Goal: Information Seeking & Learning: Learn about a topic

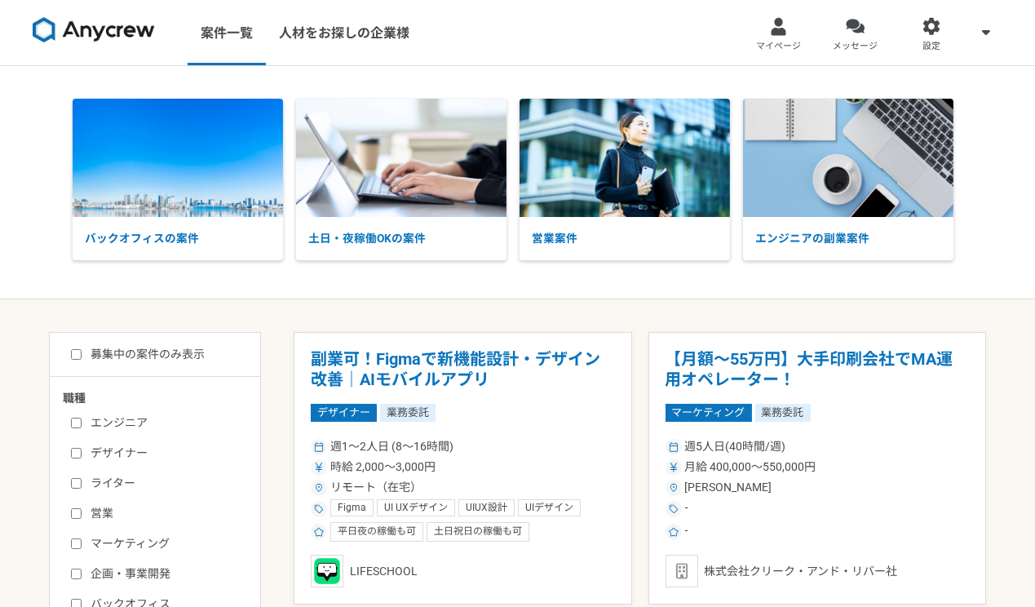
click at [980, 142] on div "バックオフィスの案件 土日・夜稼働OKの案件 営業案件 エンジニアの副業案件" at bounding box center [517, 182] width 937 height 167
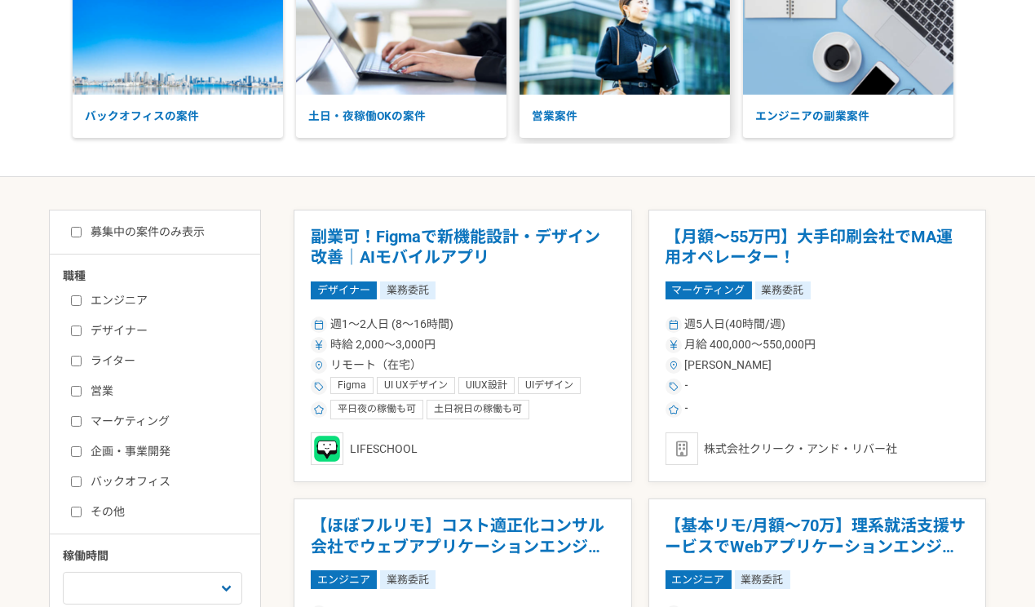
scroll to position [143, 0]
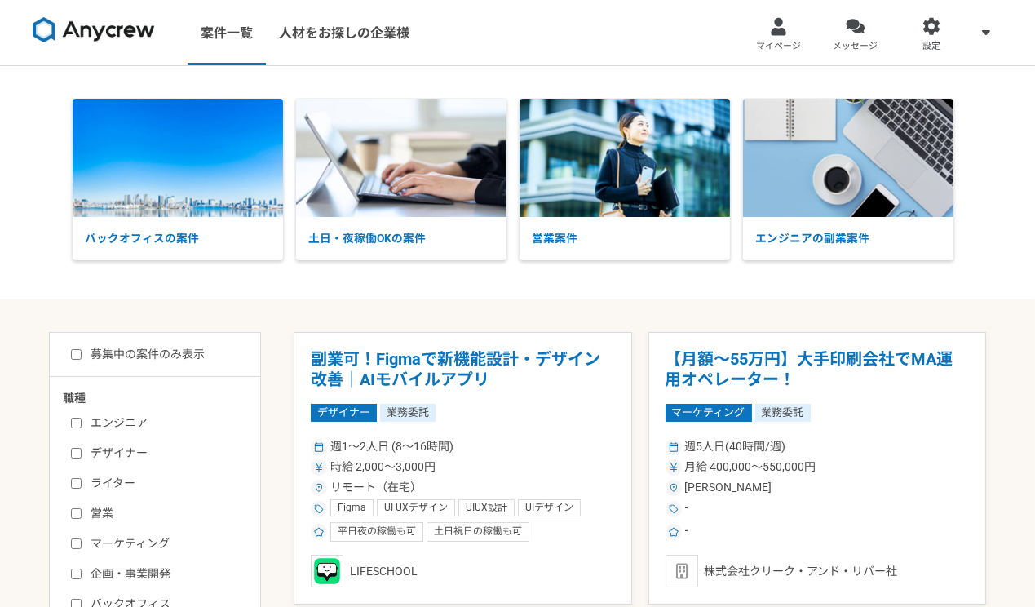
click at [1002, 157] on div "バックオフィスの案件 土日・夜稼働OKの案件 営業案件 エンジニアの副業案件" at bounding box center [517, 182] width 1035 height 167
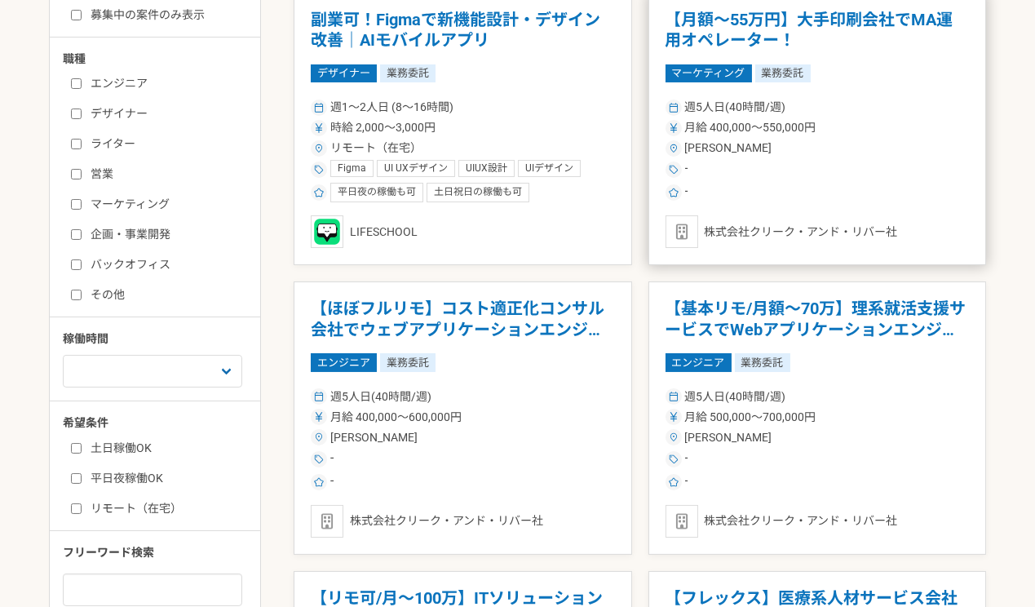
scroll to position [352, 0]
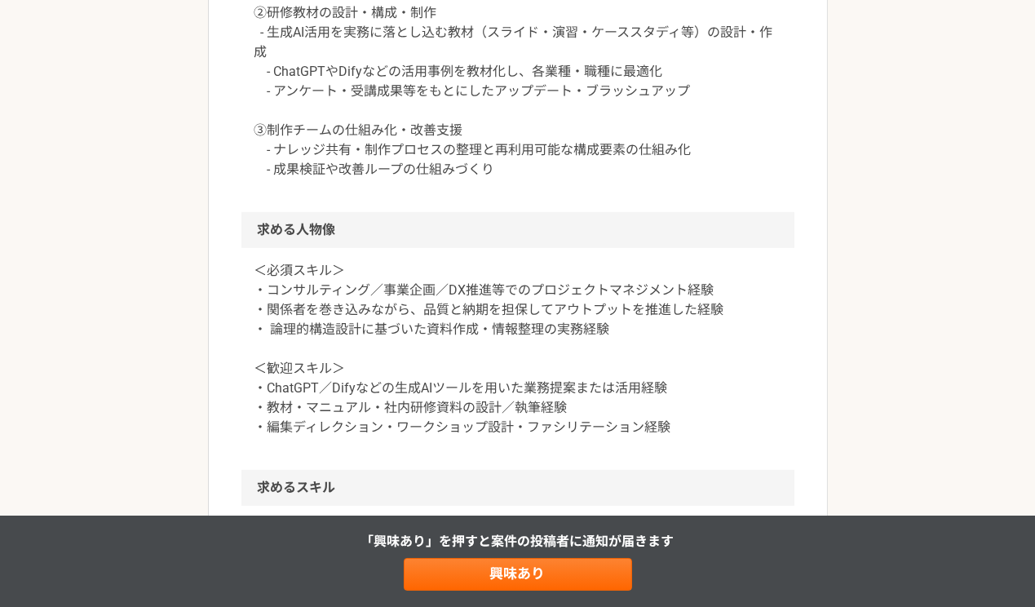
scroll to position [1096, 0]
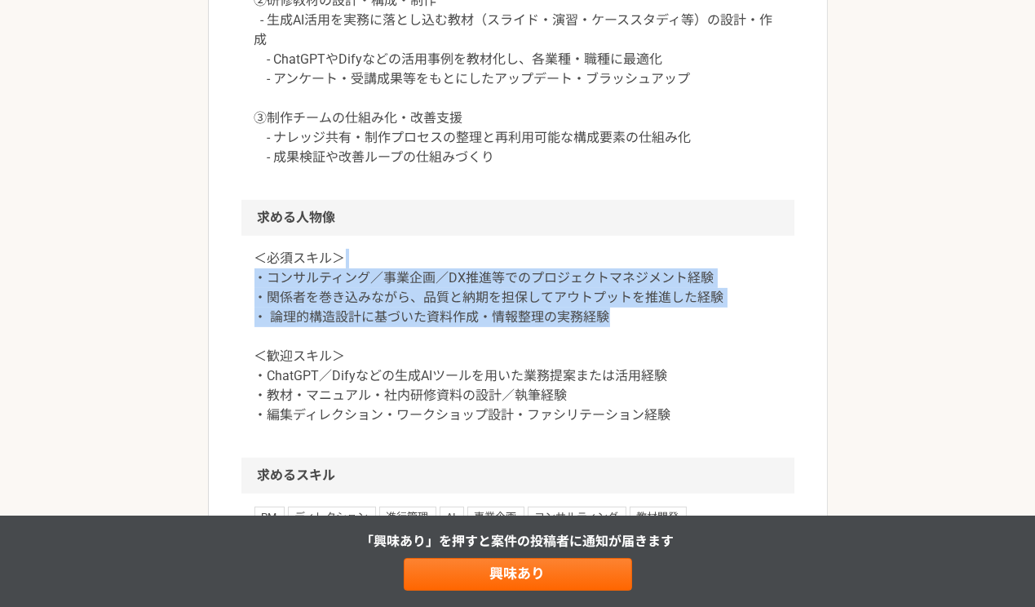
drag, startPoint x: 651, startPoint y: 297, endPoint x: 652, endPoint y: 236, distance: 61.2
click at [652, 249] on p "＜必須スキル＞ ・コンサルティング／事業企画／DX推進等でのプロジェクトマネジメント経験 ・関係者を巻き込みながら、品質と納期を担保してアウトプットを推進した…" at bounding box center [517, 337] width 527 height 176
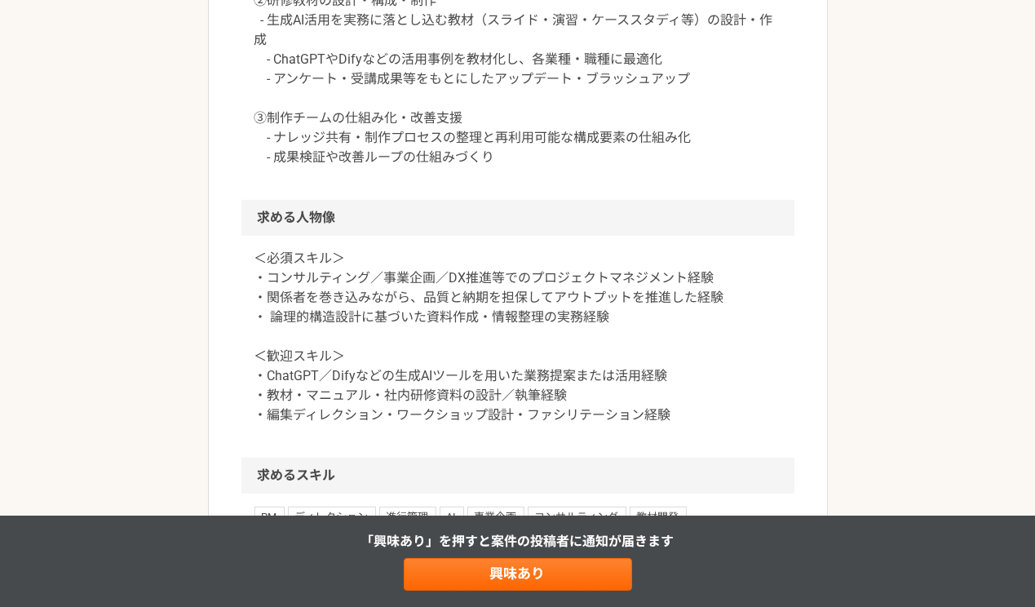
click at [652, 249] on p "＜必須スキル＞ ・コンサルティング／事業企画／DX推進等でのプロジェクトマネジメント経験 ・関係者を巻き込みながら、品質と納期を担保してアウトプットを推進した…" at bounding box center [517, 337] width 527 height 176
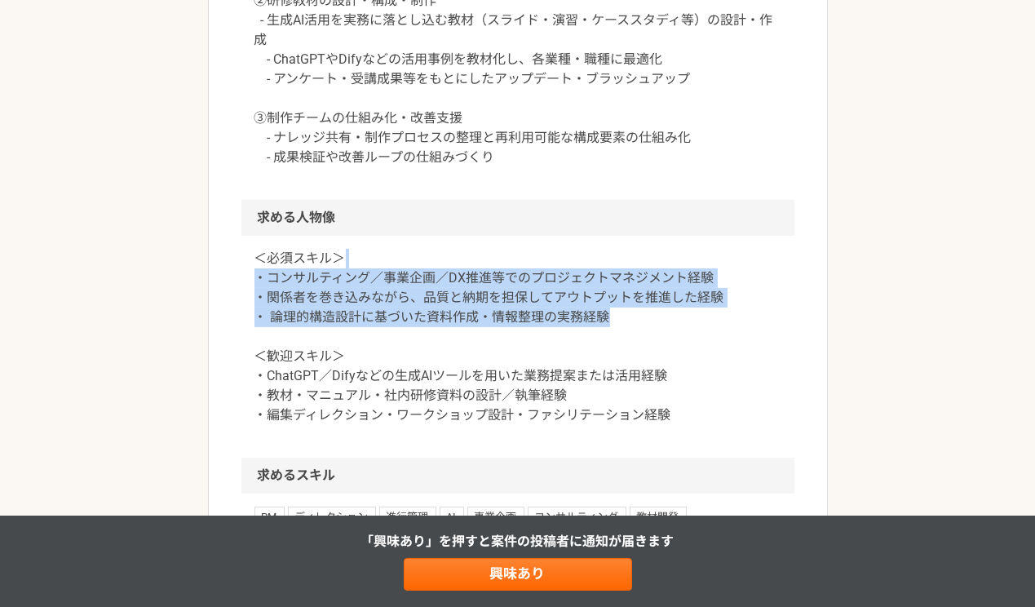
drag, startPoint x: 626, startPoint y: 301, endPoint x: 623, endPoint y: 234, distance: 66.9
click at [623, 249] on p "＜必須スキル＞ ・コンサルティング／事業企画／DX推進等でのプロジェクトマネジメント経験 ・関係者を巻き込みながら、品質と納期を担保してアウトプットを推進した…" at bounding box center [517, 337] width 527 height 176
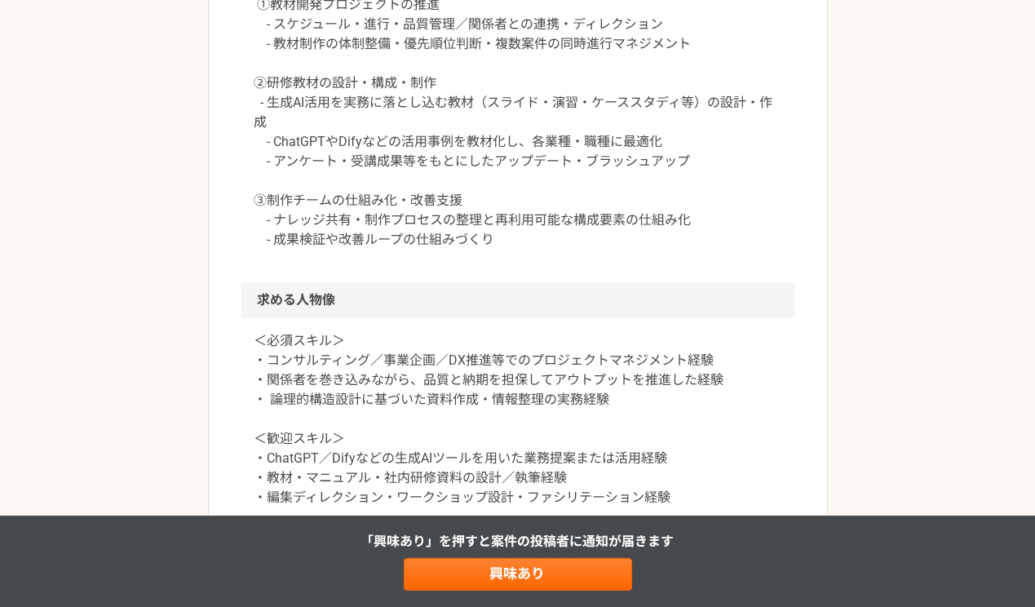
scroll to position [926, 0]
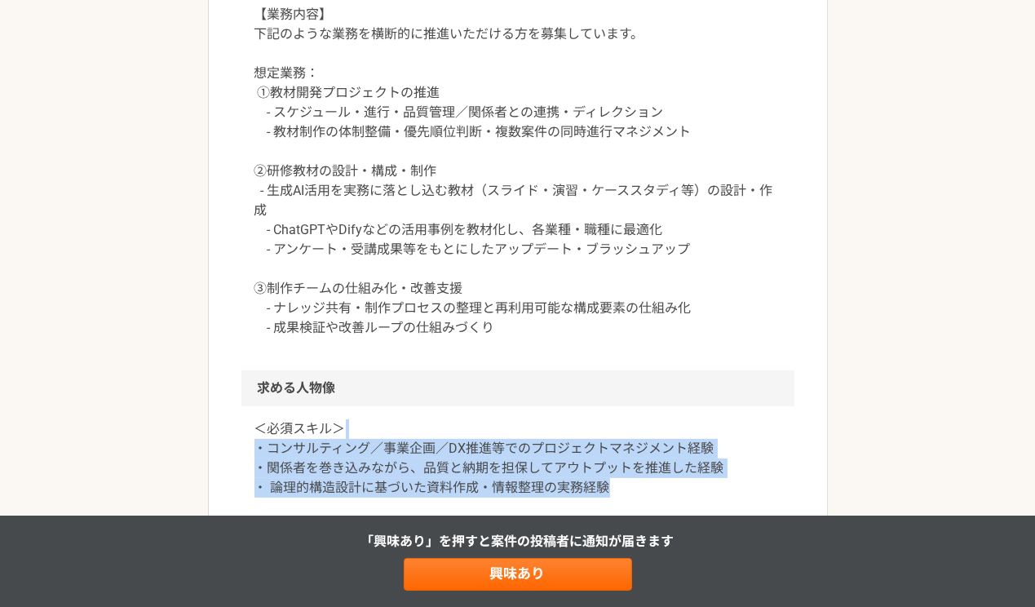
drag, startPoint x: 611, startPoint y: 470, endPoint x: 610, endPoint y: 414, distance: 55.5
click at [610, 419] on p "＜必須スキル＞ ・コンサルティング／事業企画／DX推進等でのプロジェクトマネジメント経験 ・関係者を巻き込みながら、品質と納期を担保してアウトプットを推進した…" at bounding box center [517, 507] width 527 height 176
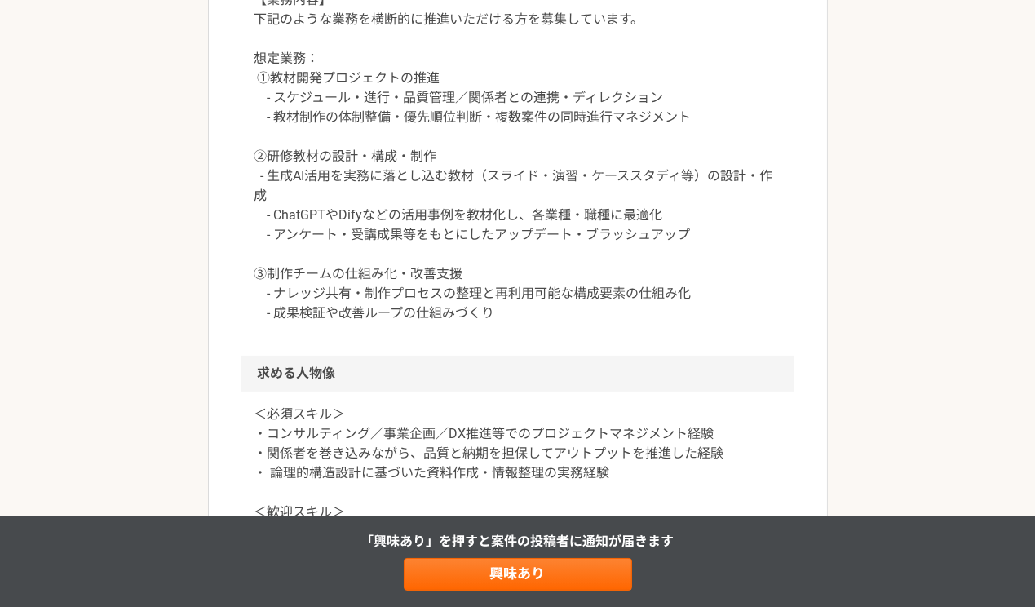
scroll to position [1017, 0]
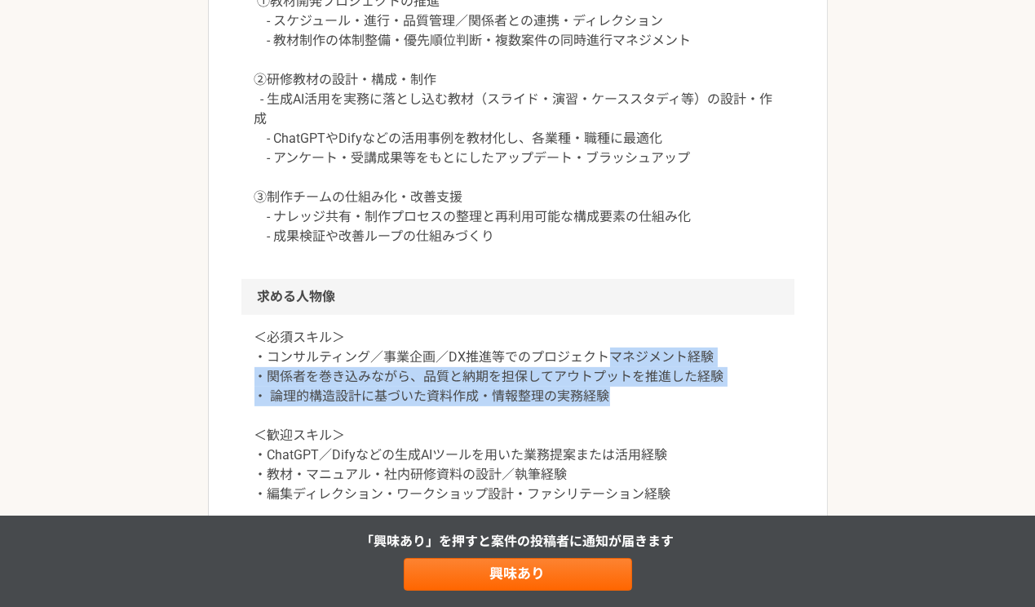
drag, startPoint x: 608, startPoint y: 372, endPoint x: 608, endPoint y: 327, distance: 44.9
click at [608, 328] on p "＜必須スキル＞ ・コンサルティング／事業企画／DX推進等でのプロジェクトマネジメント経験 ・関係者を巻き込みながら、品質と納期を担保してアウトプットを推進した…" at bounding box center [517, 416] width 527 height 176
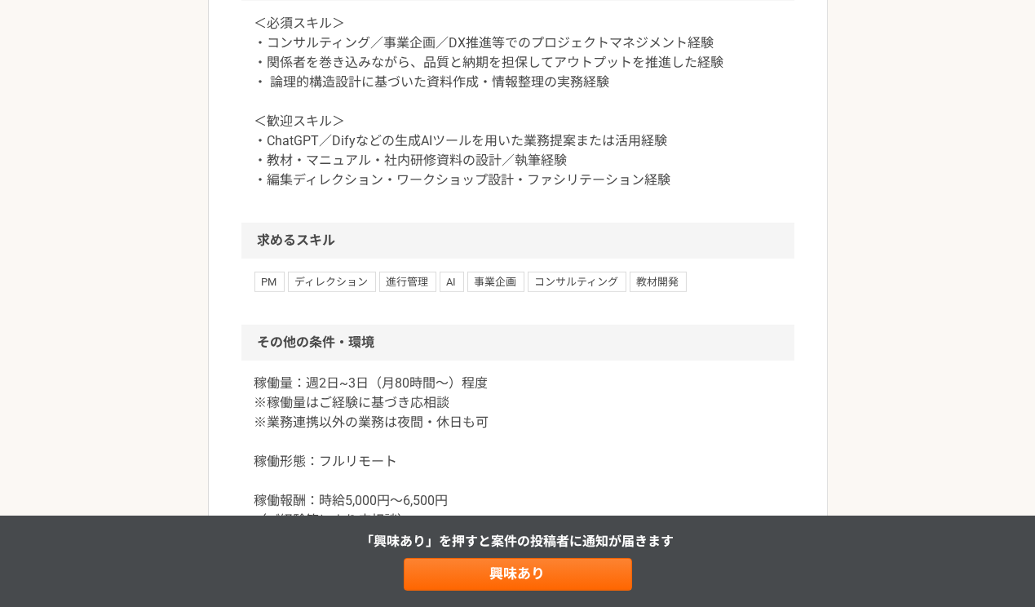
scroll to position [1132, 0]
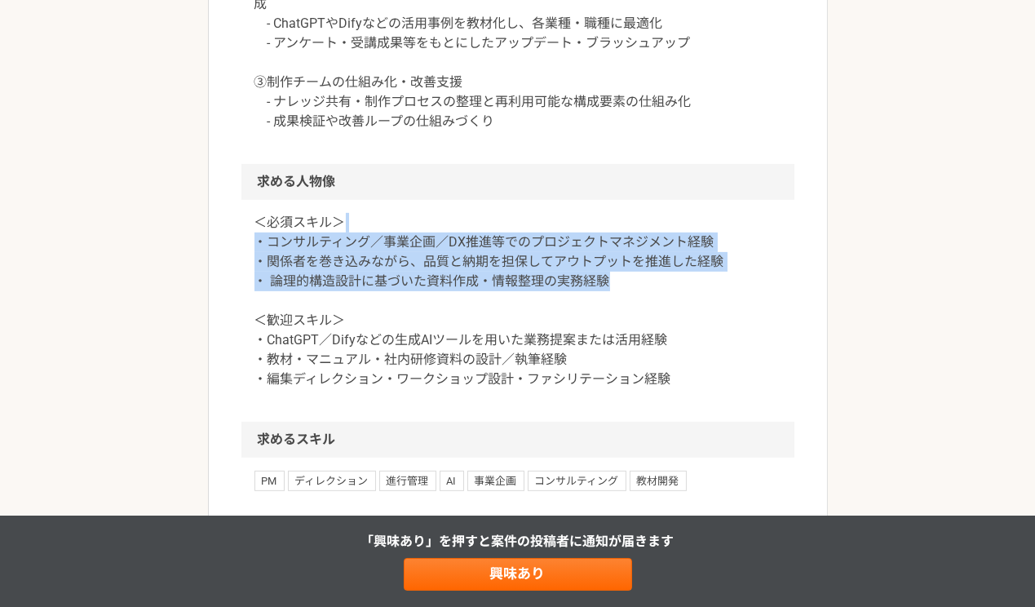
drag, startPoint x: 622, startPoint y: 261, endPoint x: 623, endPoint y: 194, distance: 66.9
click at [623, 213] on p "＜必須スキル＞ ・コンサルティング／事業企画／DX推進等でのプロジェクトマネジメント経験 ・関係者を巻き込みながら、品質と納期を担保してアウトプットを推進した…" at bounding box center [517, 301] width 527 height 176
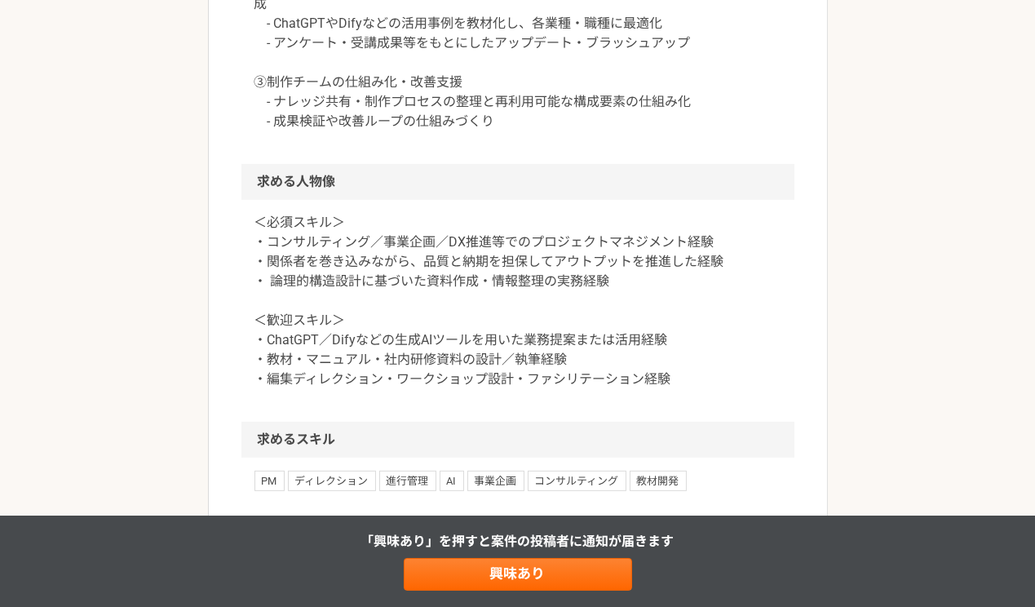
click at [627, 250] on p "＜必須スキル＞ ・コンサルティング／事業企画／DX推進等でのプロジェクトマネジメント経験 ・関係者を巻き込みながら、品質と納期を担保してアウトプットを推進した…" at bounding box center [517, 301] width 527 height 176
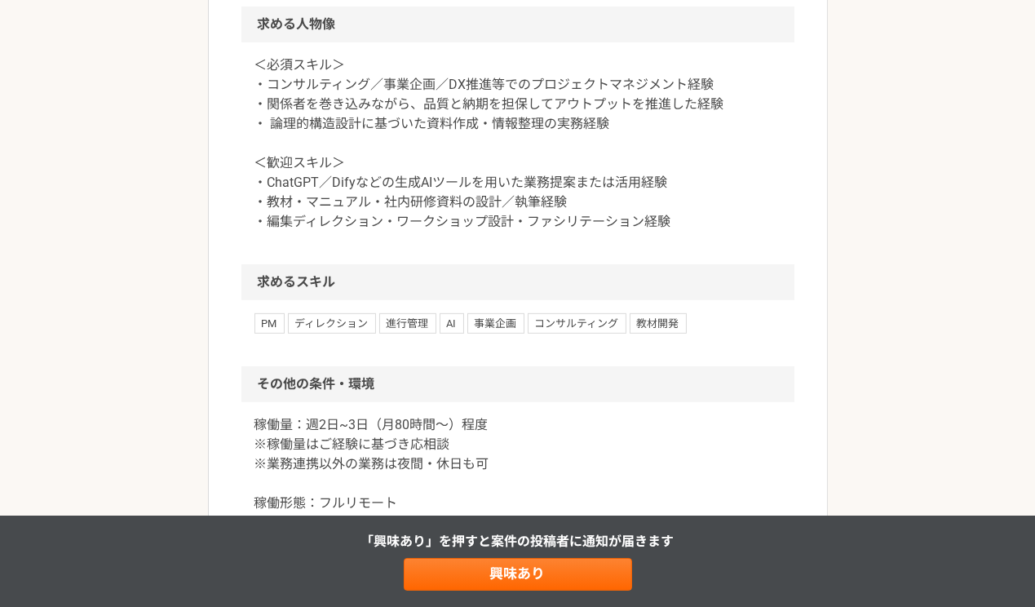
scroll to position [1291, 0]
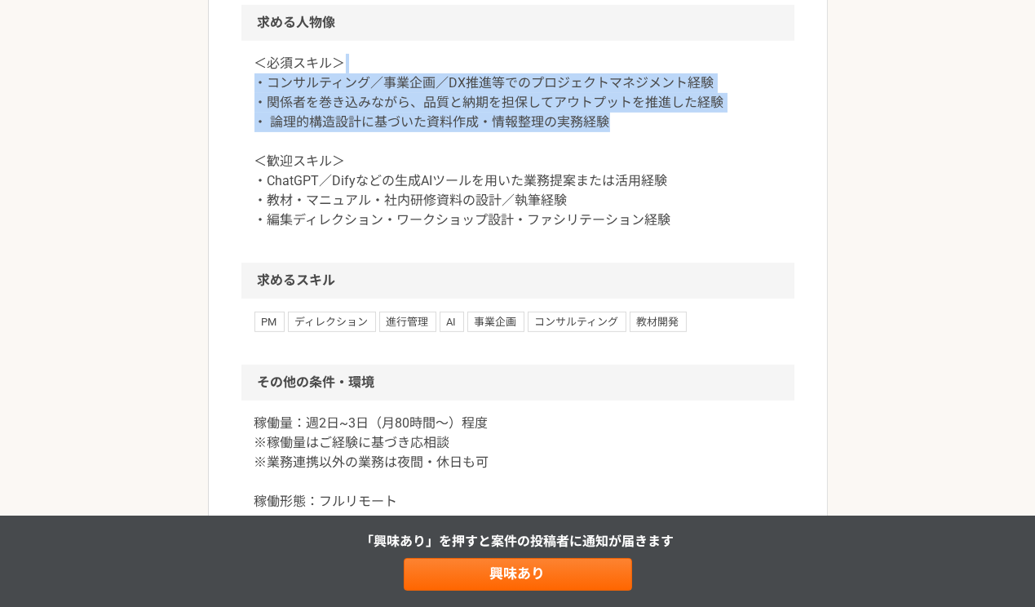
drag, startPoint x: 629, startPoint y: 109, endPoint x: 626, endPoint y: 47, distance: 62.1
click at [626, 54] on p "＜必須スキル＞ ・コンサルティング／事業企画／DX推進等でのプロジェクトマネジメント経験 ・関係者を巻き込みながら、品質と納期を担保してアウトプットを推進した…" at bounding box center [517, 142] width 527 height 176
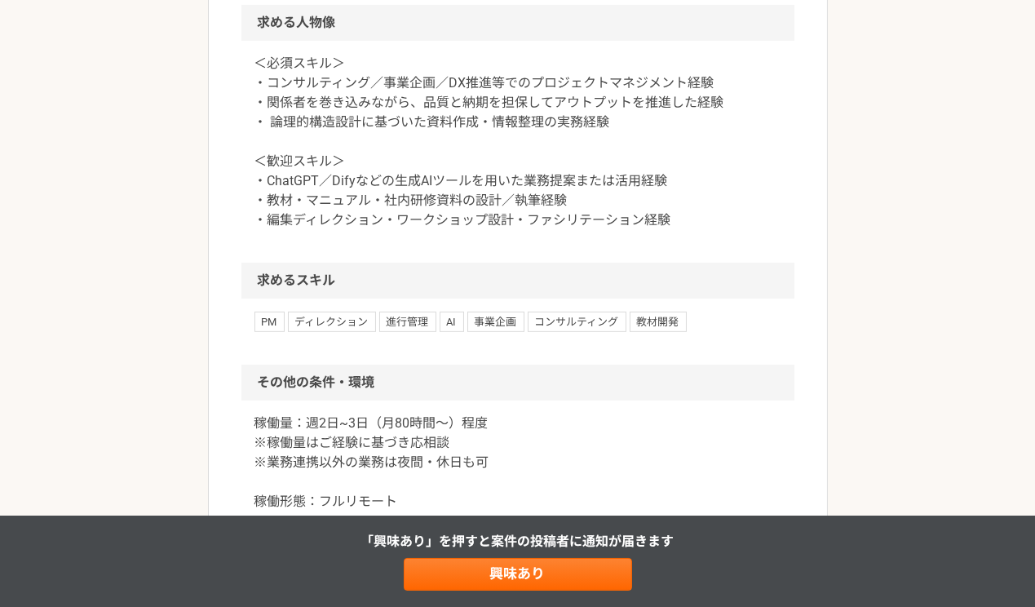
click at [648, 76] on p "＜必須スキル＞ ・コンサルティング／事業企画／DX推進等でのプロジェクトマネジメント経験 ・関係者を巻き込みながら、品質と納期を担保してアウトプットを推進した…" at bounding box center [517, 142] width 527 height 176
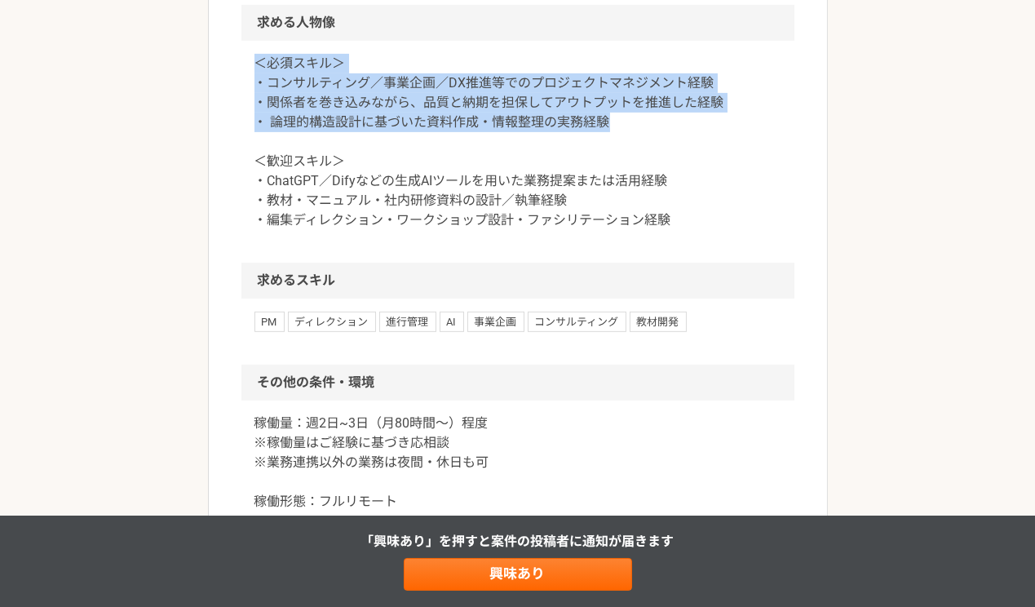
drag, startPoint x: 630, startPoint y: 103, endPoint x: 627, endPoint y: 15, distance: 87.3
click at [627, 15] on section "求める人物像 ＜必須スキル＞ ・コンサルティング／事業企画／DX推進等でのプロジェクトマネジメント経験 ・関係者を巻き込みながら、品質と納期を担保してアウトプ…" at bounding box center [517, 134] width 553 height 258
click at [649, 90] on p "＜必須スキル＞ ・コンサルティング／事業企画／DX推進等でのプロジェクトマネジメント経験 ・関係者を巻き込みながら、品質と納期を担保してアウトプットを推進した…" at bounding box center [517, 142] width 527 height 176
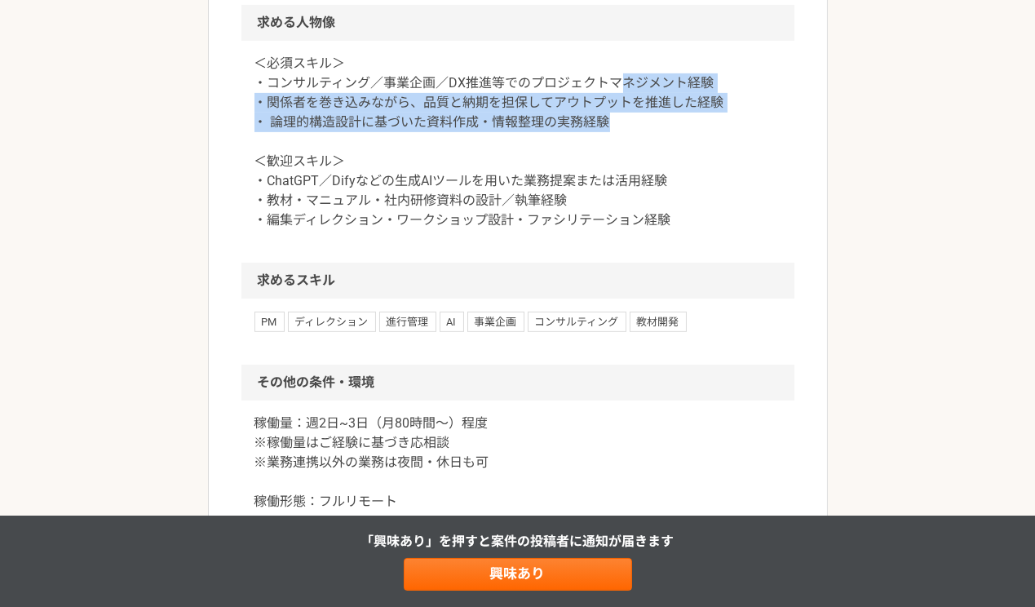
drag, startPoint x: 620, startPoint y: 101, endPoint x: 616, endPoint y: 63, distance: 38.5
click at [616, 63] on p "＜必須スキル＞ ・コンサルティング／事業企画／DX推進等でのプロジェクトマネジメント経験 ・関係者を巻き込みながら、品質と納期を担保してアウトプットを推進した…" at bounding box center [517, 142] width 527 height 176
click at [656, 113] on p "＜必須スキル＞ ・コンサルティング／事業企画／DX推進等でのプロジェクトマネジメント経験 ・関係者を巻き込みながら、品質と納期を担保してアウトプットを推進した…" at bounding box center [517, 142] width 527 height 176
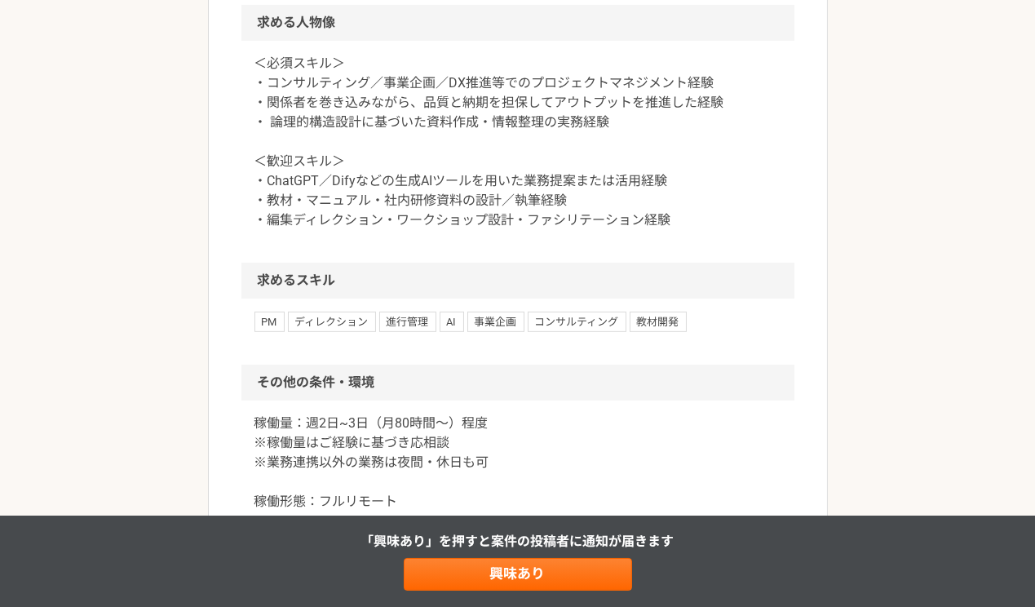
scroll to position [1265, 0]
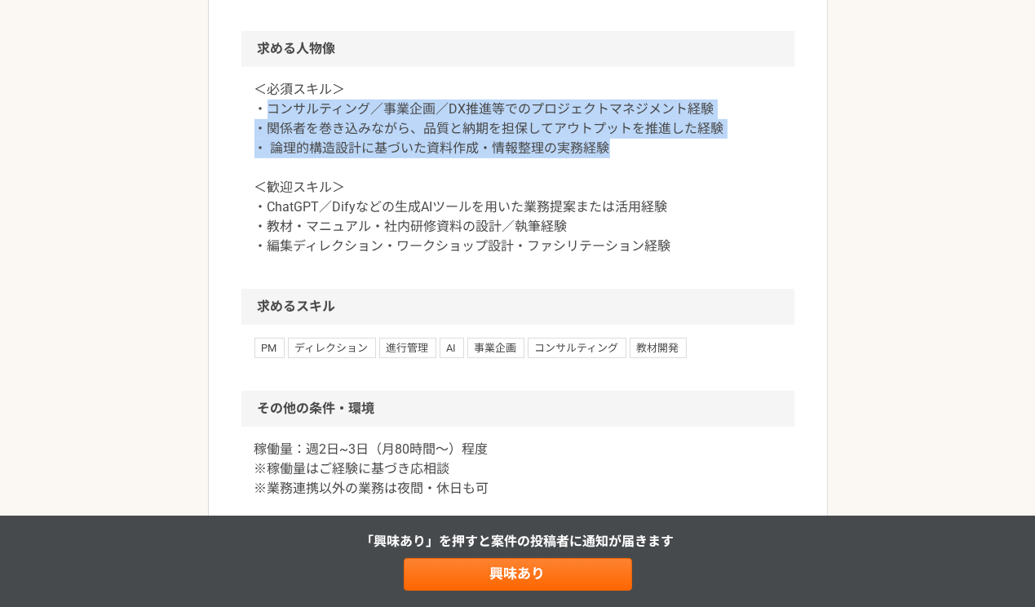
drag, startPoint x: 617, startPoint y: 126, endPoint x: 267, endPoint y: 85, distance: 352.3
click at [267, 85] on p "＜必須スキル＞ ・コンサルティング／事業企画／DX推進等でのプロジェクトマネジメント経験 ・関係者を巻き込みながら、品質と納期を担保してアウトプットを推進した…" at bounding box center [517, 168] width 527 height 176
click at [429, 103] on p "＜必須スキル＞ ・コンサルティング／事業企画／DX推進等でのプロジェクトマネジメント経験 ・関係者を巻き込みながら、品質と納期を担保してアウトプットを推進した…" at bounding box center [517, 168] width 527 height 176
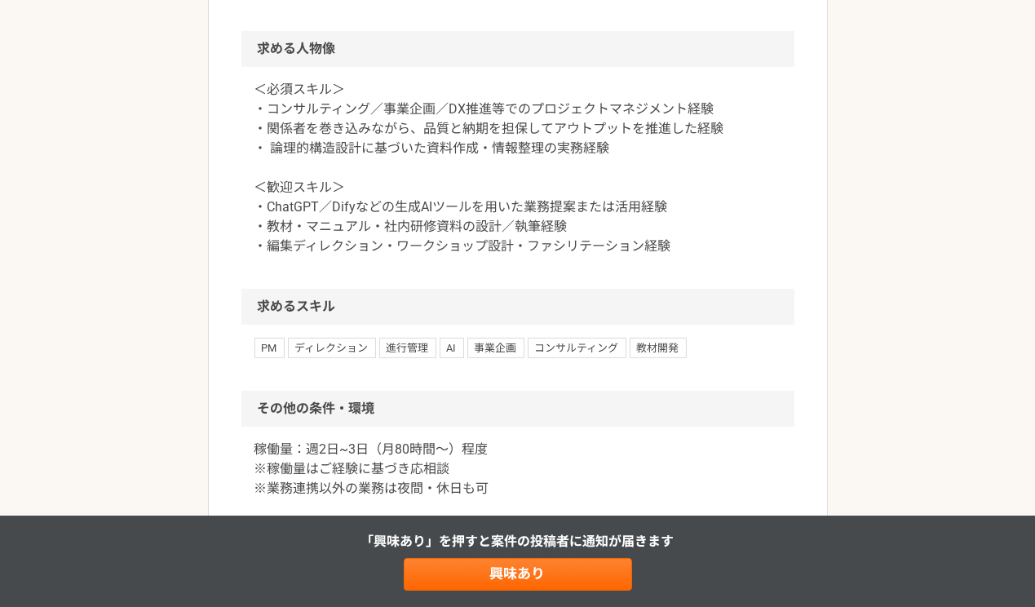
click at [555, 124] on p "＜必須スキル＞ ・コンサルティング／事業企画／DX推進等でのプロジェクトマネジメント経験 ・関係者を巻き込みながら、品質と納期を担保してアウトプットを推進した…" at bounding box center [517, 168] width 527 height 176
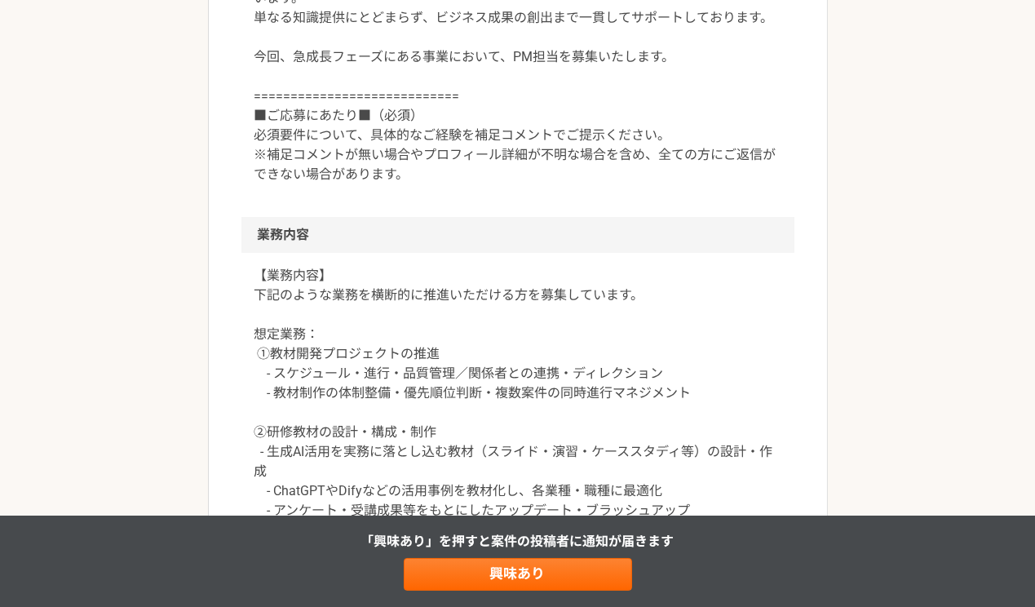
scroll to position [502, 0]
